Goal: Task Accomplishment & Management: Find specific page/section

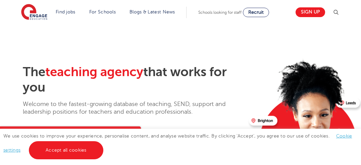
scroll to position [1780, 0]
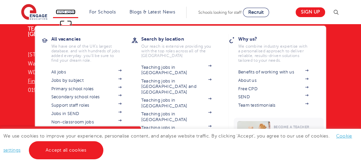
click at [72, 13] on link "Find jobs" at bounding box center [66, 11] width 20 height 5
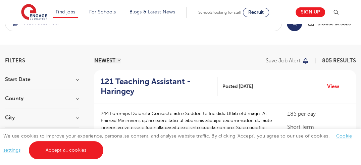
scroll to position [33, 0]
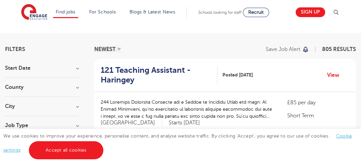
click at [77, 106] on h3 "City" at bounding box center [42, 106] width 74 height 5
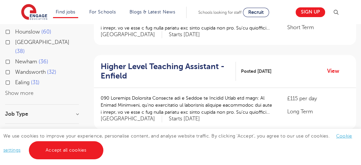
scroll to position [134, 0]
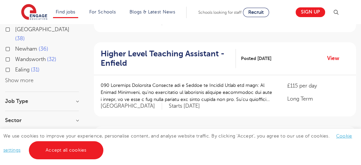
click at [26, 78] on button "Show more" at bounding box center [19, 81] width 29 height 6
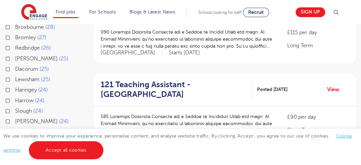
scroll to position [202, 0]
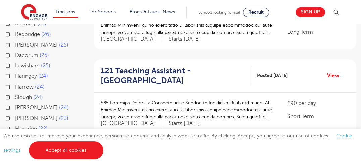
click at [15, 83] on label "Harrow 24" at bounding box center [30, 87] width 30 height 9
click at [15, 84] on input "Harrow 24" at bounding box center [17, 86] width 4 height 4
checkbox input "true"
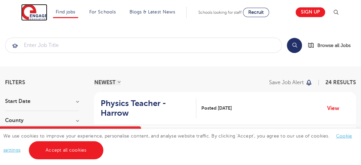
click at [44, 18] on img at bounding box center [34, 12] width 26 height 17
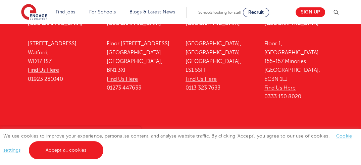
scroll to position [1800, 0]
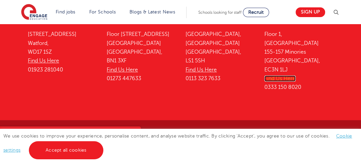
click at [285, 76] on link "Find Us Here" at bounding box center [280, 79] width 31 height 6
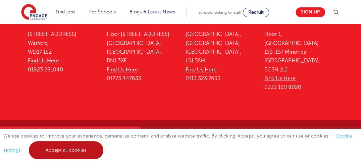
click at [57, 152] on link "Accept all cookies" at bounding box center [66, 150] width 75 height 18
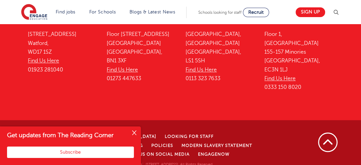
click at [81, 152] on link "Contact Us" at bounding box center [65, 154] width 31 height 5
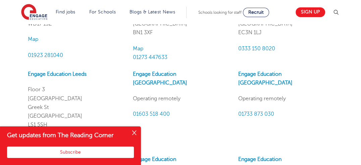
scroll to position [672, 0]
